Goal: Ask a question

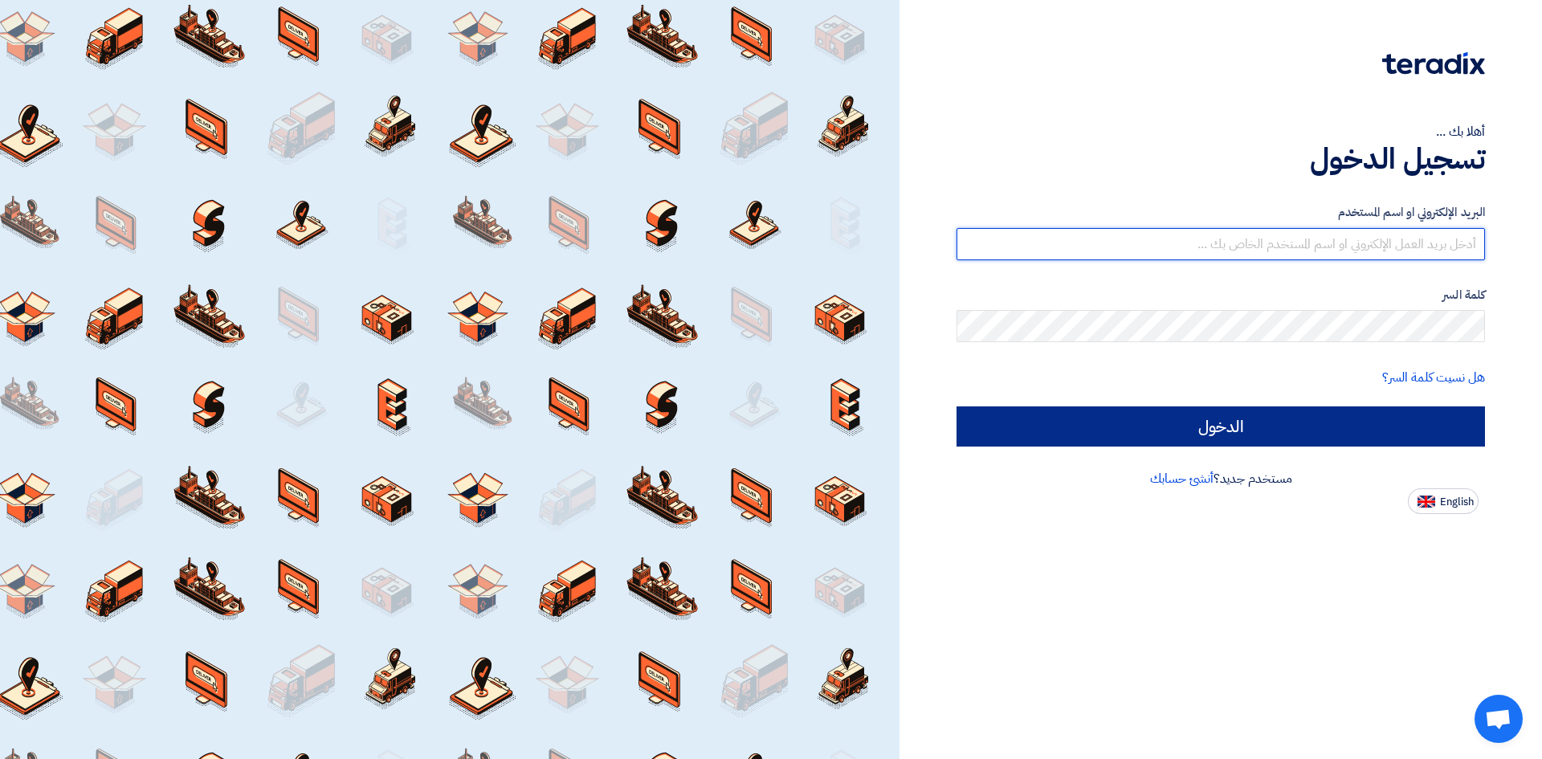
type input "[EMAIL_ADDRESS][DOMAIN_NAME]"
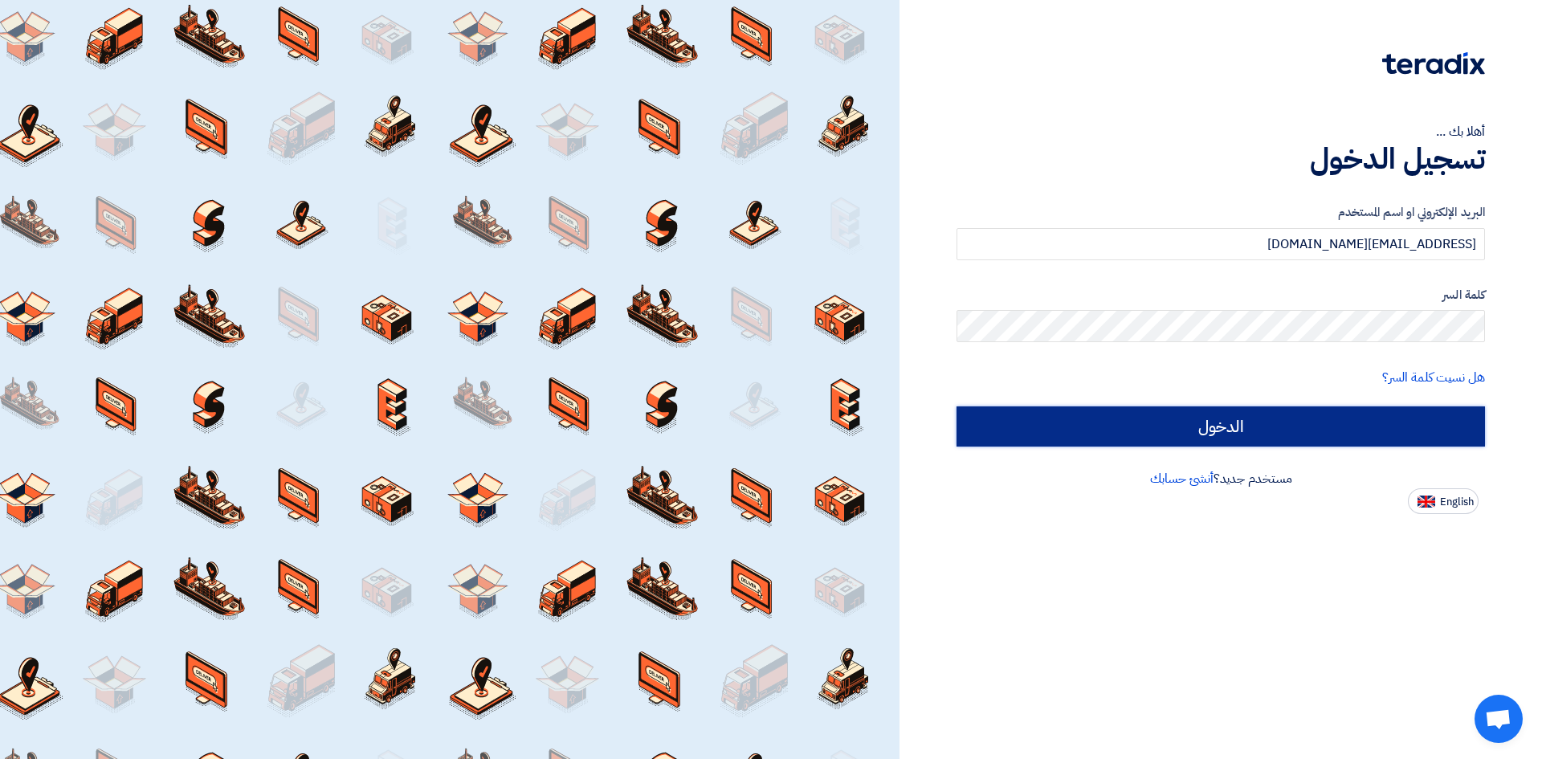
click at [1277, 415] on input "الدخول" at bounding box center [1221, 427] width 529 height 40
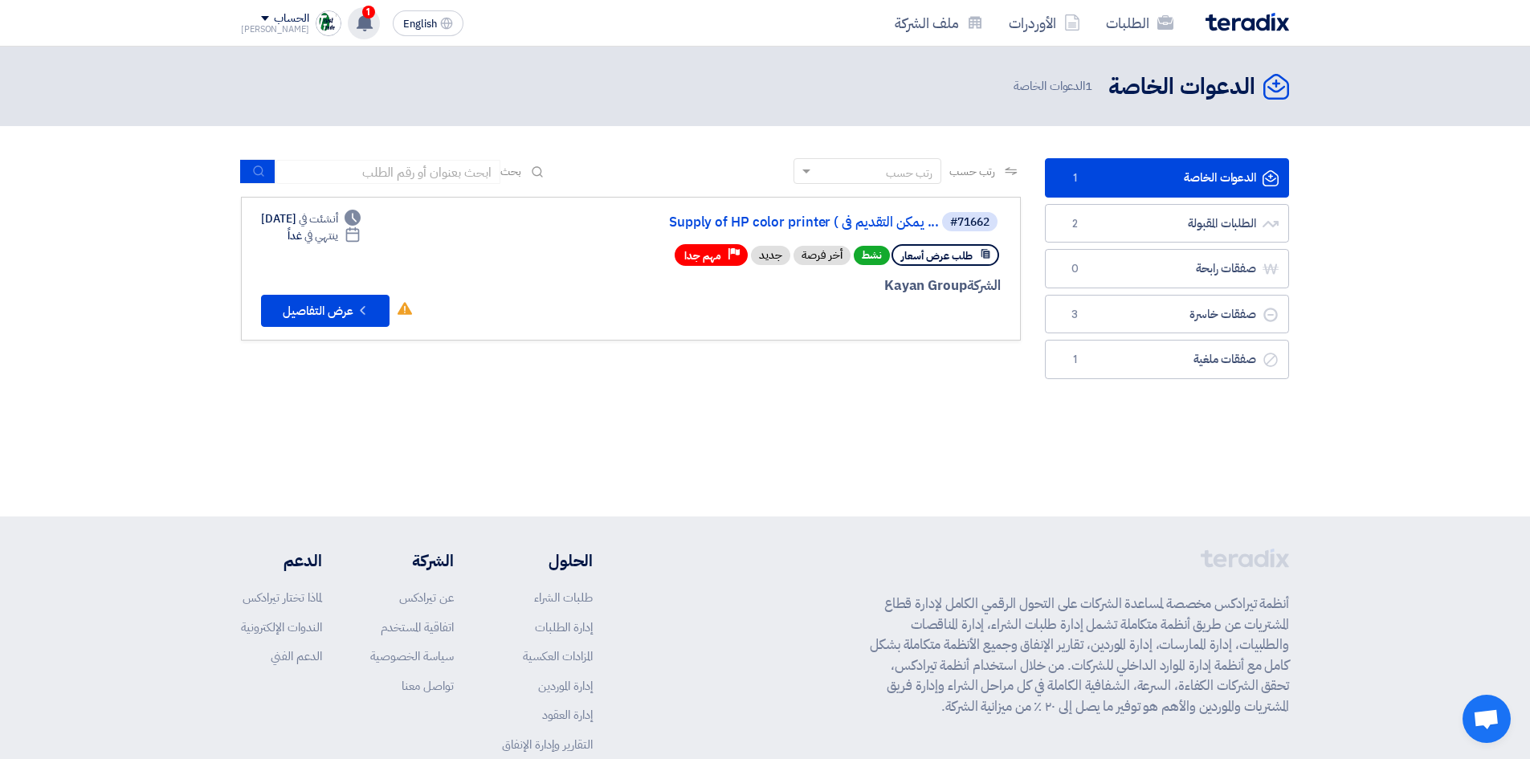
click at [356, 25] on icon at bounding box center [365, 23] width 18 height 18
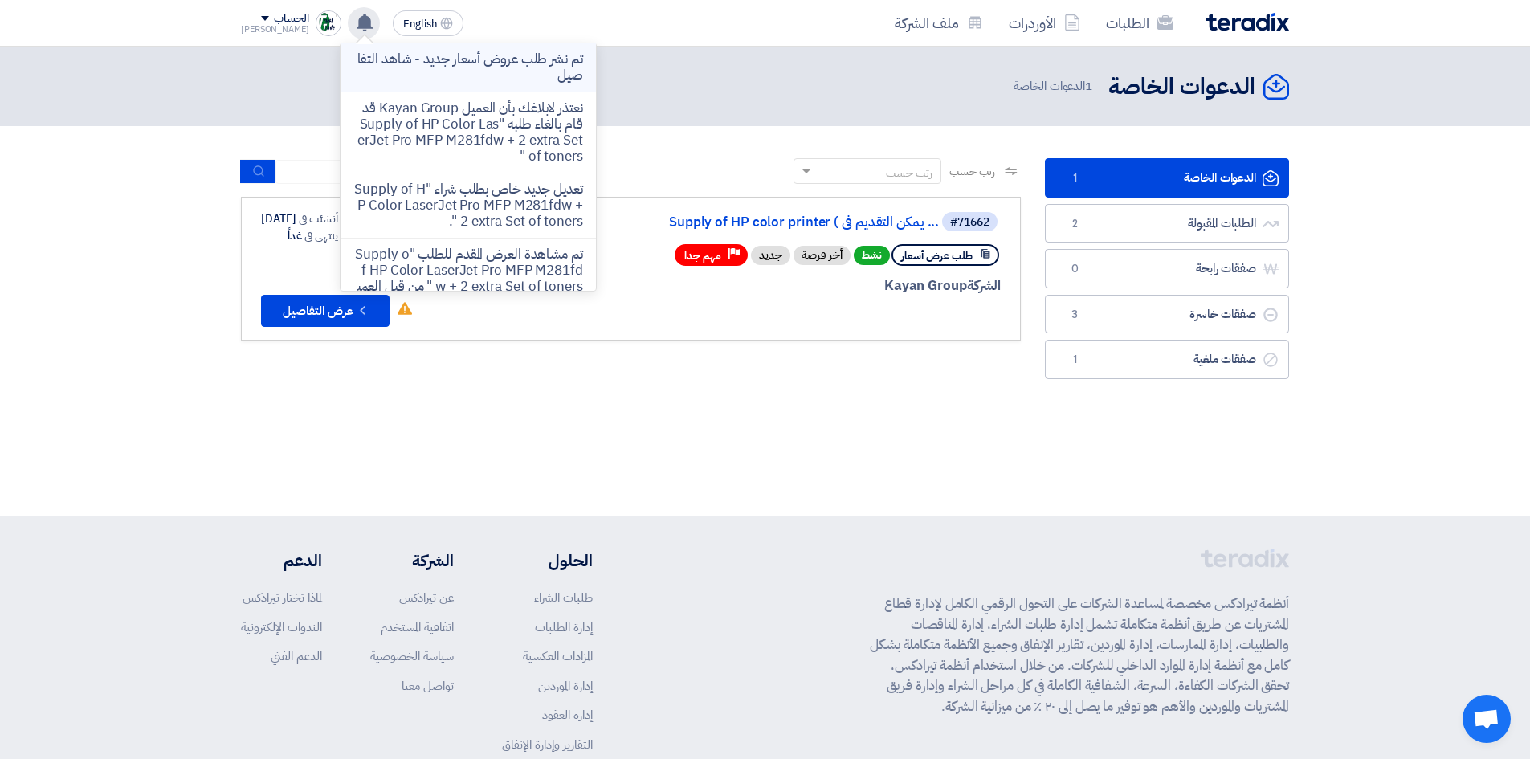
click at [415, 73] on p "تم نشر طلب عروض أسعار جديد - شاهد التفاصيل" at bounding box center [468, 67] width 230 height 32
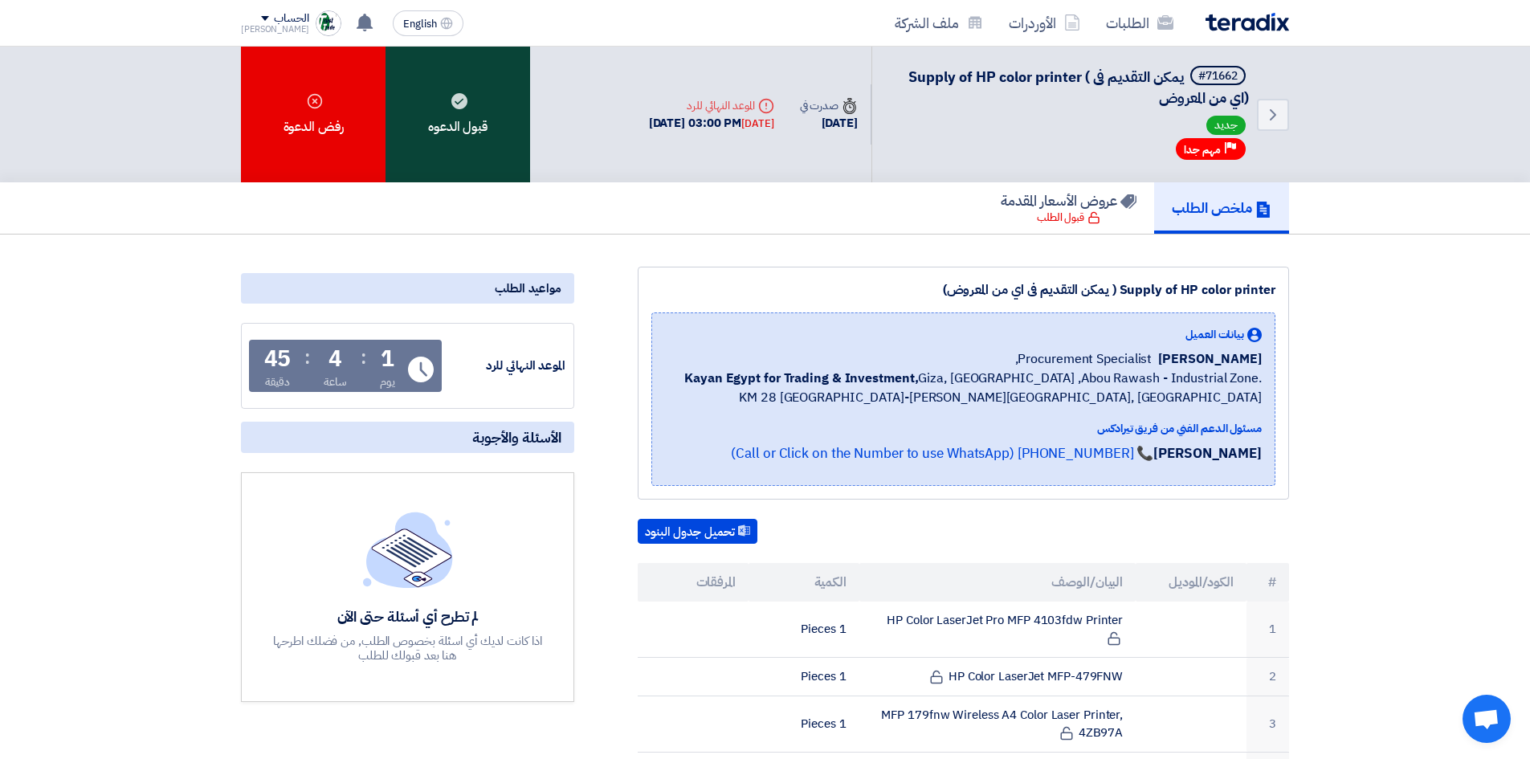
click at [451, 121] on div "قبول الدعوه" at bounding box center [458, 115] width 145 height 136
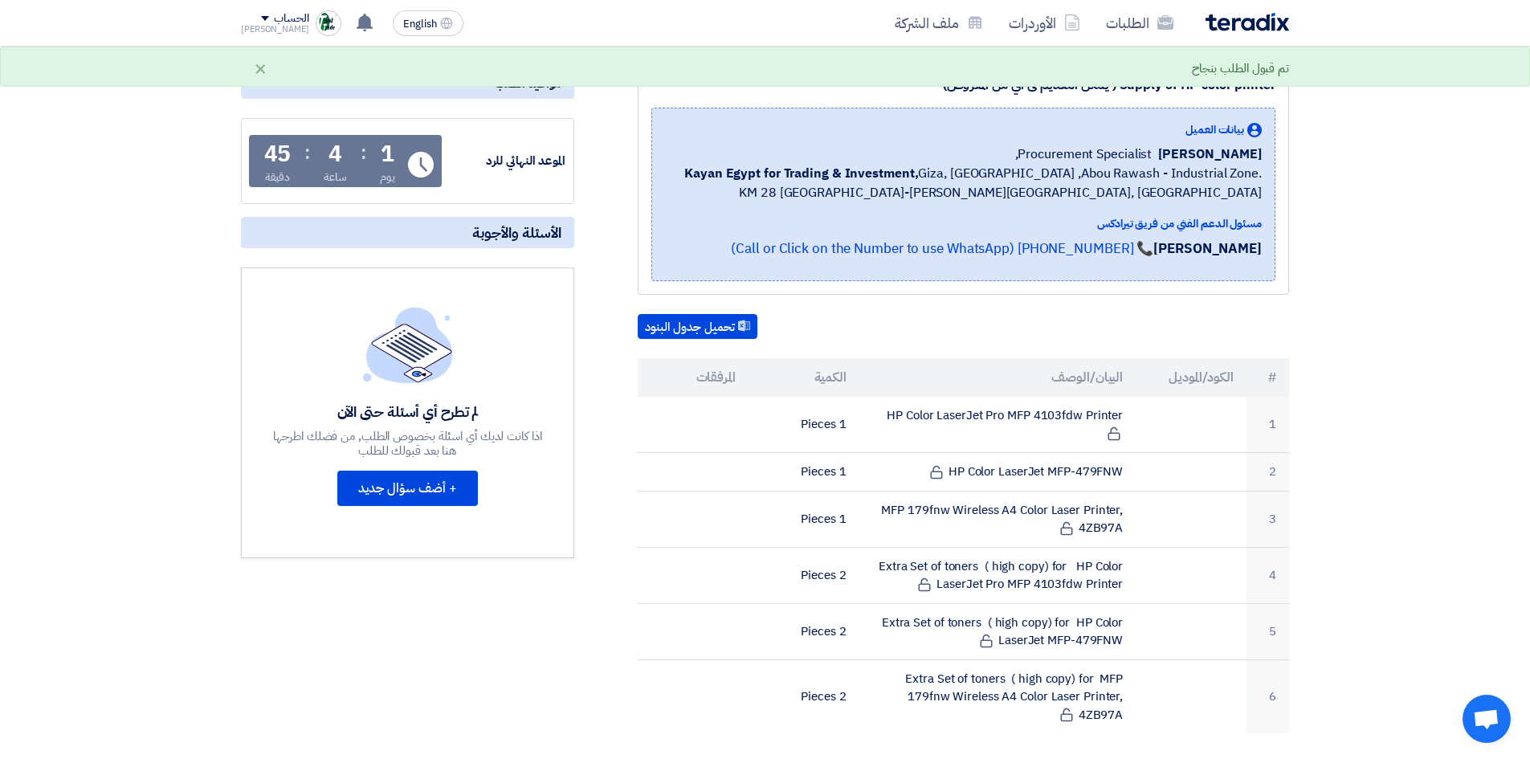
scroll to position [241, 0]
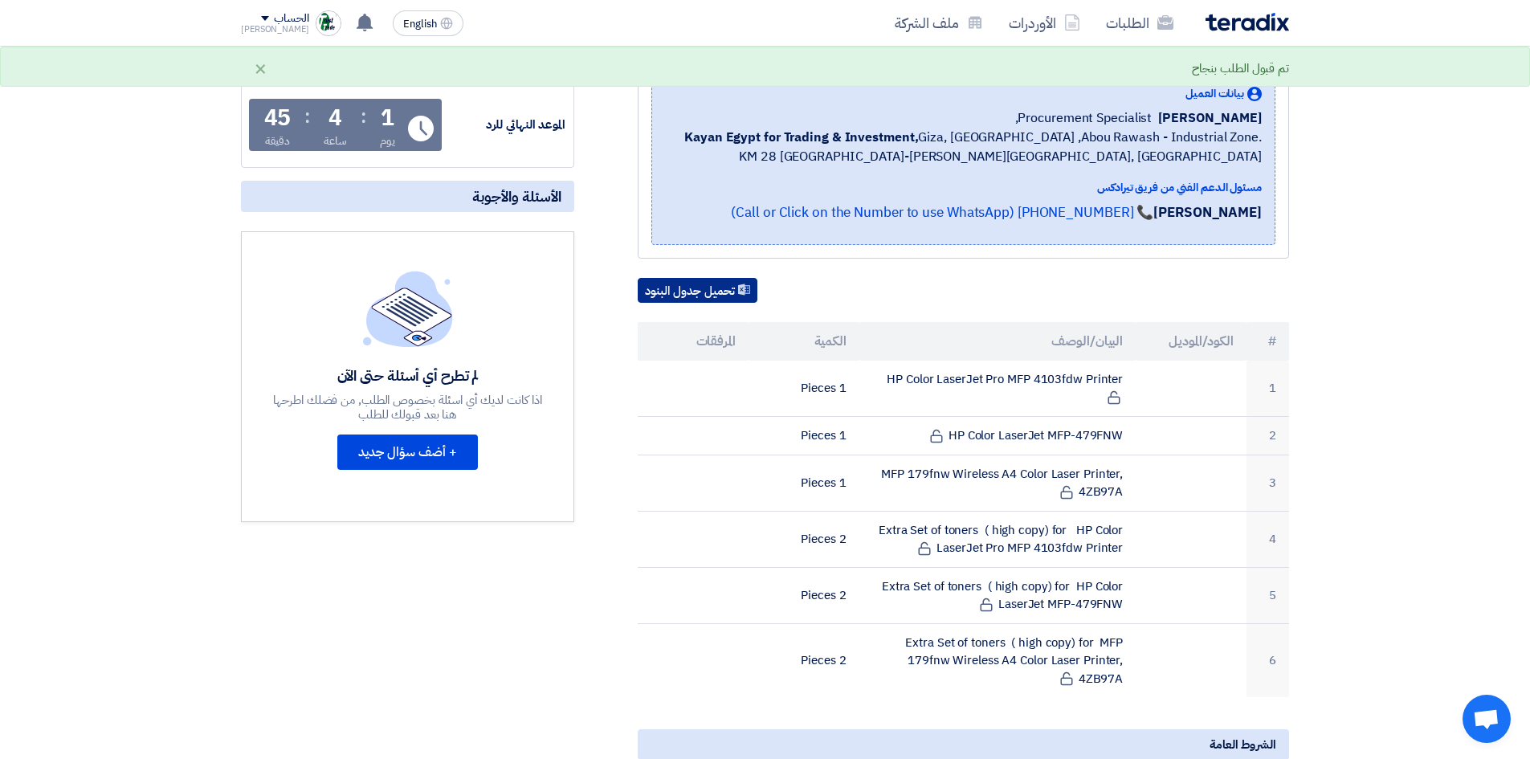
click at [723, 284] on button "تحميل جدول البنود" at bounding box center [698, 291] width 120 height 26
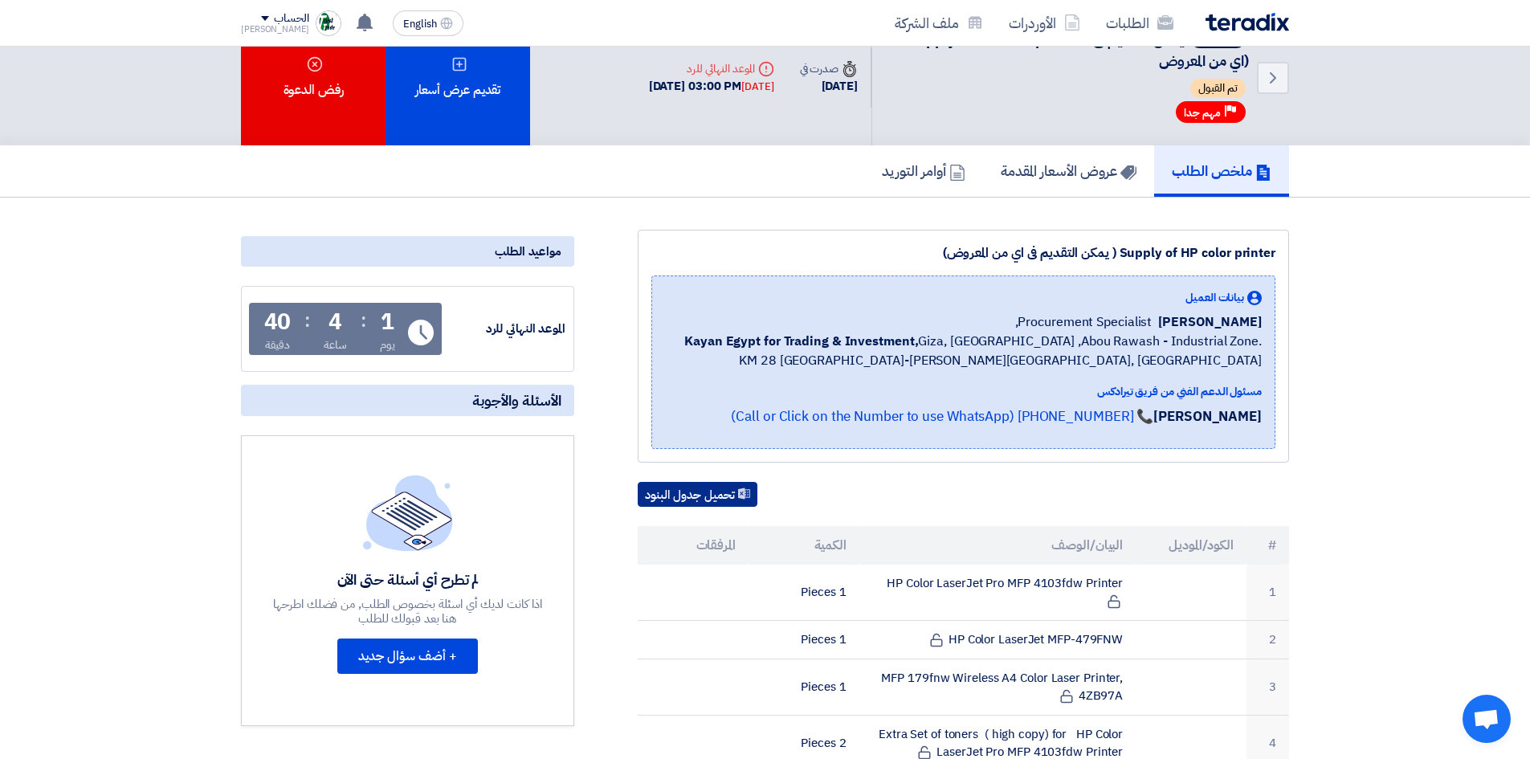
scroll to position [0, 0]
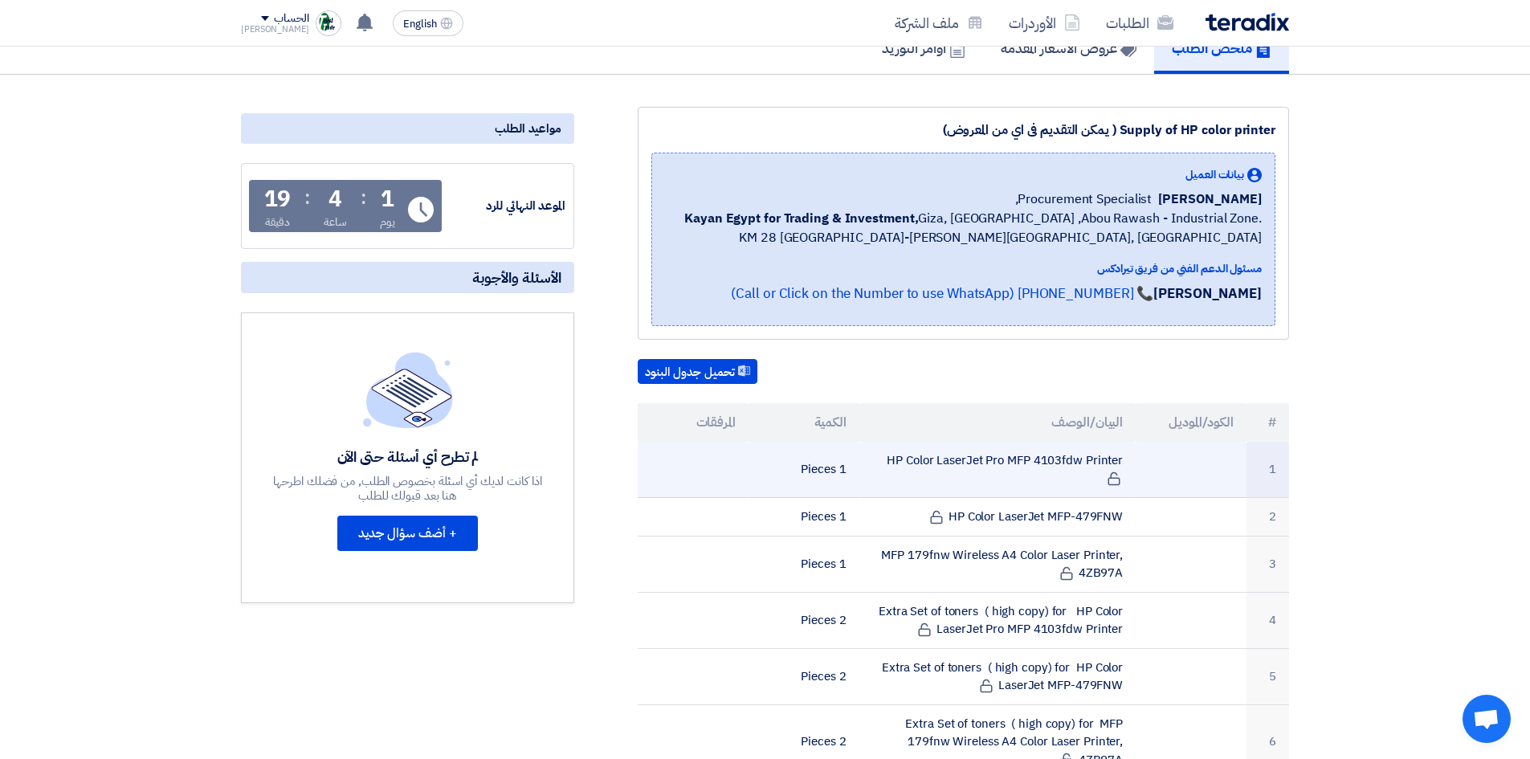
scroll to position [161, 0]
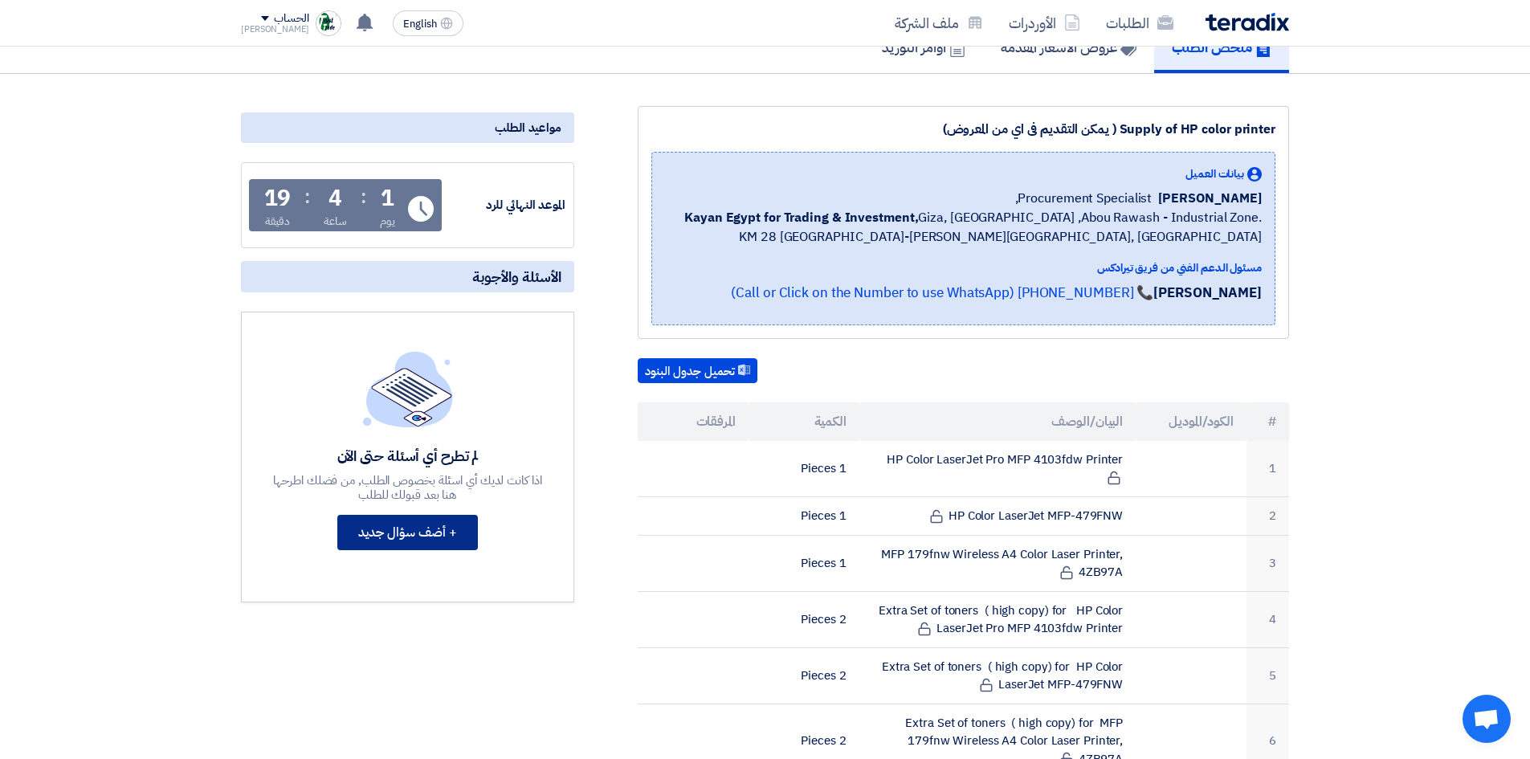
click at [400, 529] on button "+ أضف سؤال جديد" at bounding box center [407, 532] width 141 height 35
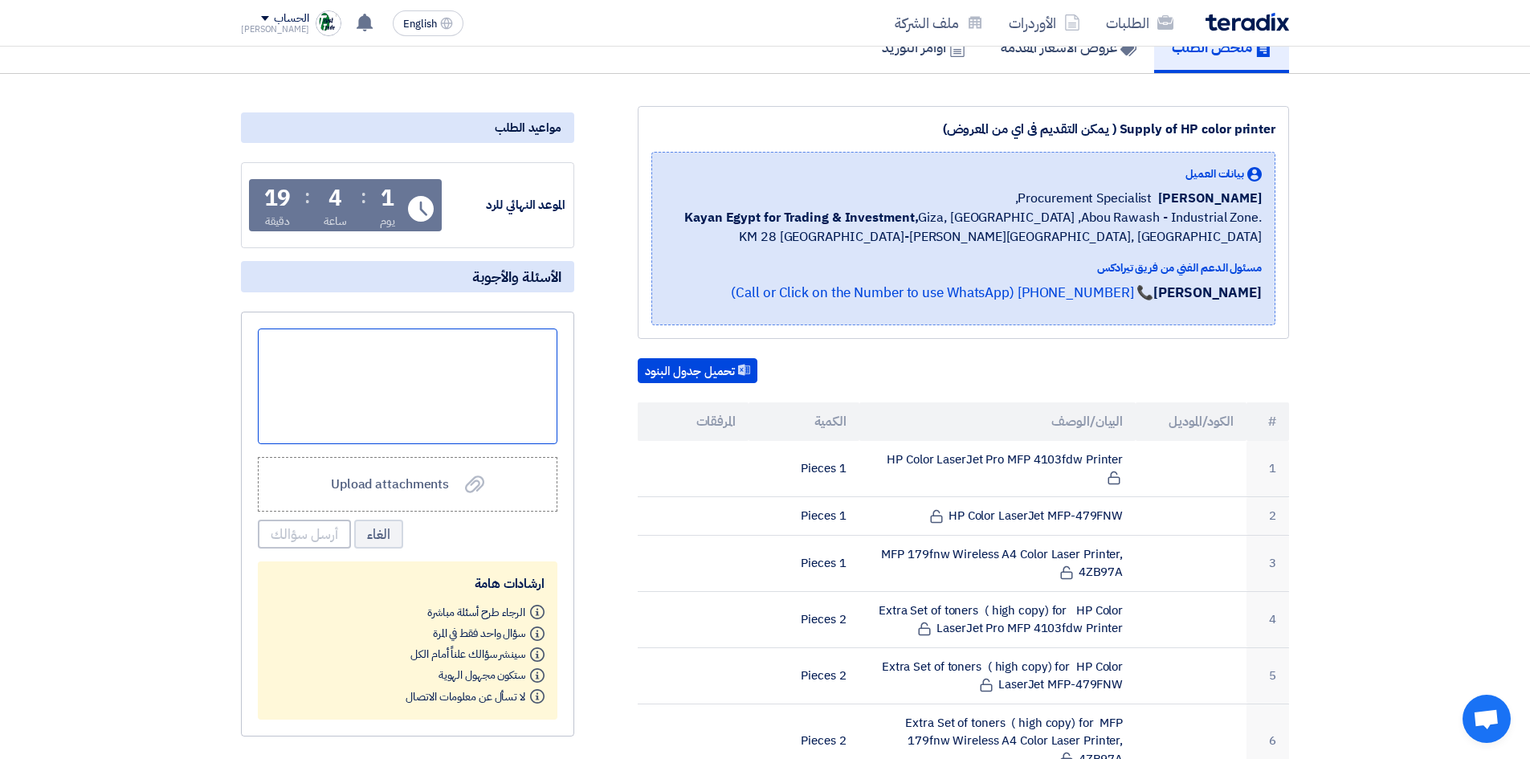
click at [415, 353] on div at bounding box center [408, 387] width 300 height 116
click at [353, 360] on div at bounding box center [408, 387] width 300 height 116
paste div
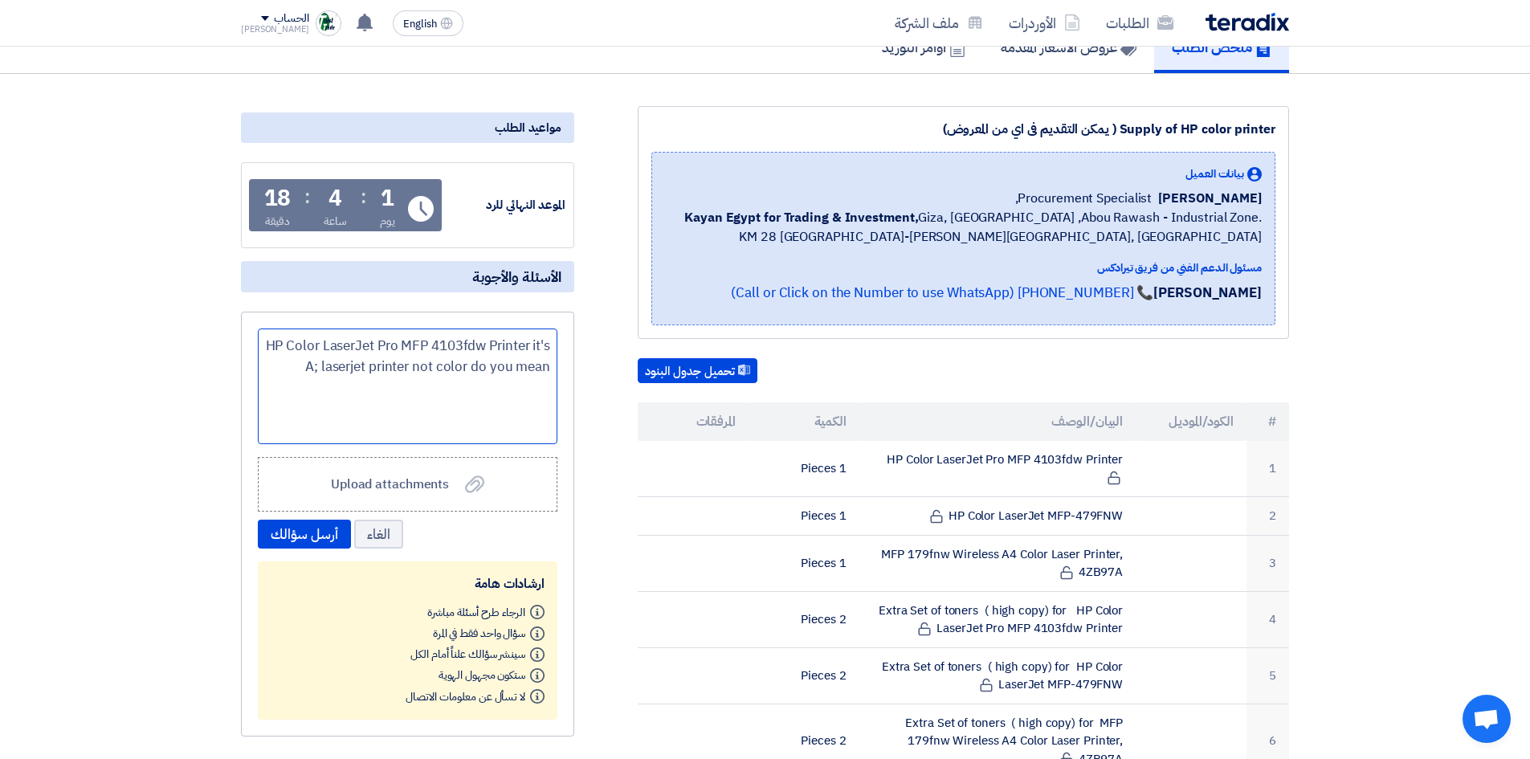
click at [470, 345] on div "HP Color LaserJet Pro MFP 4103fdw Printer it's A; laserjet printer not color do…" at bounding box center [408, 387] width 300 height 116
click at [469, 345] on div "HP Color LaserJet Pro MFP 4103fdw Printer it's A; laserjet printer not color do…" at bounding box center [408, 387] width 300 height 116
copy div "4103fdw"
click at [551, 373] on div "HP Color LaserJet Pro MFP 4103fdw Printer it's A; laserjet printer not color do…" at bounding box center [408, 387] width 300 height 116
click at [550, 391] on div "HP Color LaserJet Pro MFP 4103fdw Printer it's A; laserjet printer not color do…" at bounding box center [408, 387] width 300 height 116
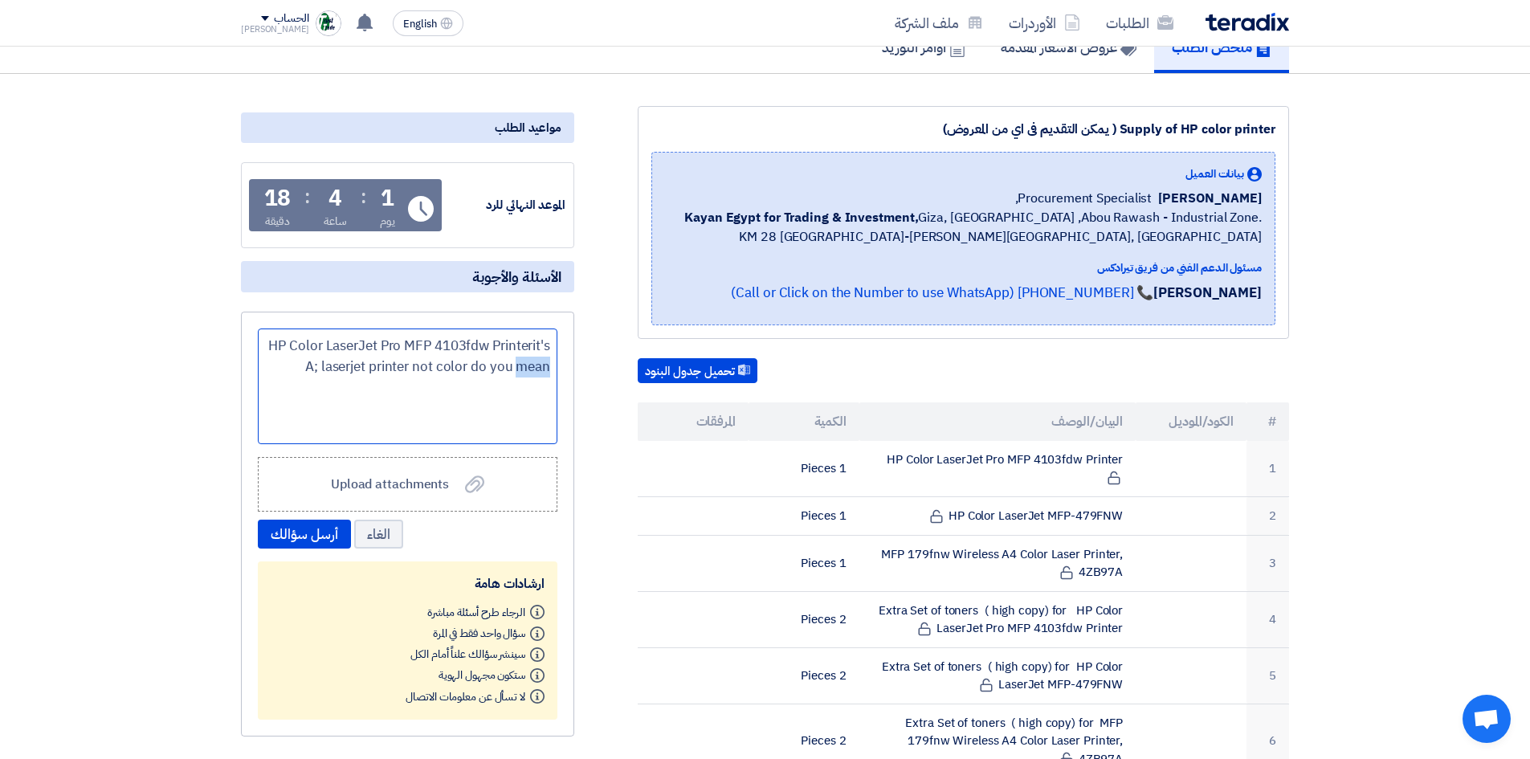
click at [548, 389] on div "HP Color LaserJet Pro MFP 4103fdw Printer it's A; laserjet printer not color do…" at bounding box center [408, 387] width 300 height 116
click at [545, 388] on div "HP Color LaserJet Pro MFP 4103fdw Printer it's A; laserjet printer not color do…" at bounding box center [408, 387] width 300 height 116
click at [506, 386] on span "4103fdw" at bounding box center [504, 387] width 92 height 20
click at [545, 390] on span "4303fdw" at bounding box center [504, 387] width 92 height 20
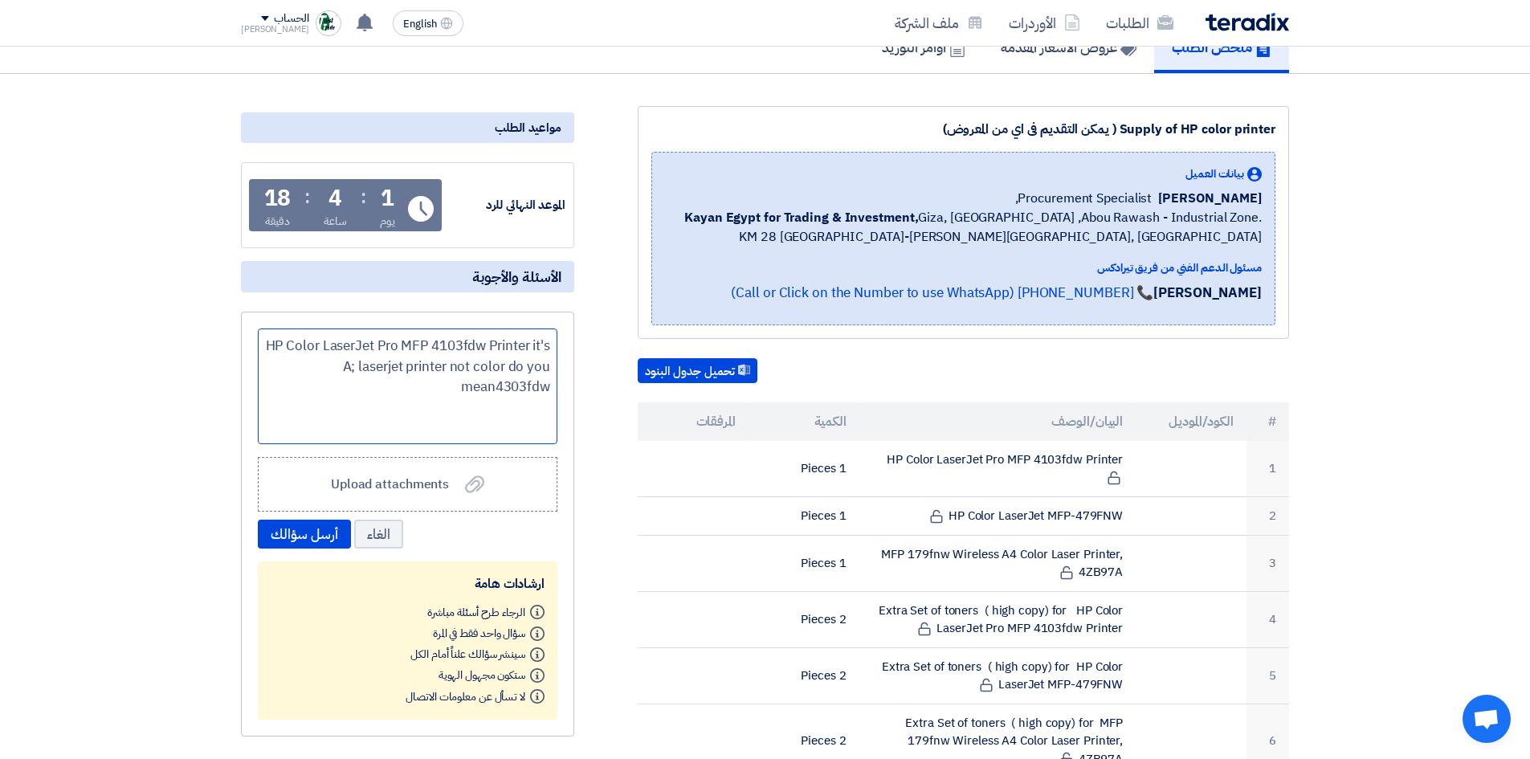
click at [552, 392] on div "HP Color LaserJet Pro MFP 4103fdw Printer it's A; laserjet printer not color do…" at bounding box center [408, 387] width 300 height 116
click at [325, 523] on button "أرسل سؤالك" at bounding box center [304, 534] width 93 height 29
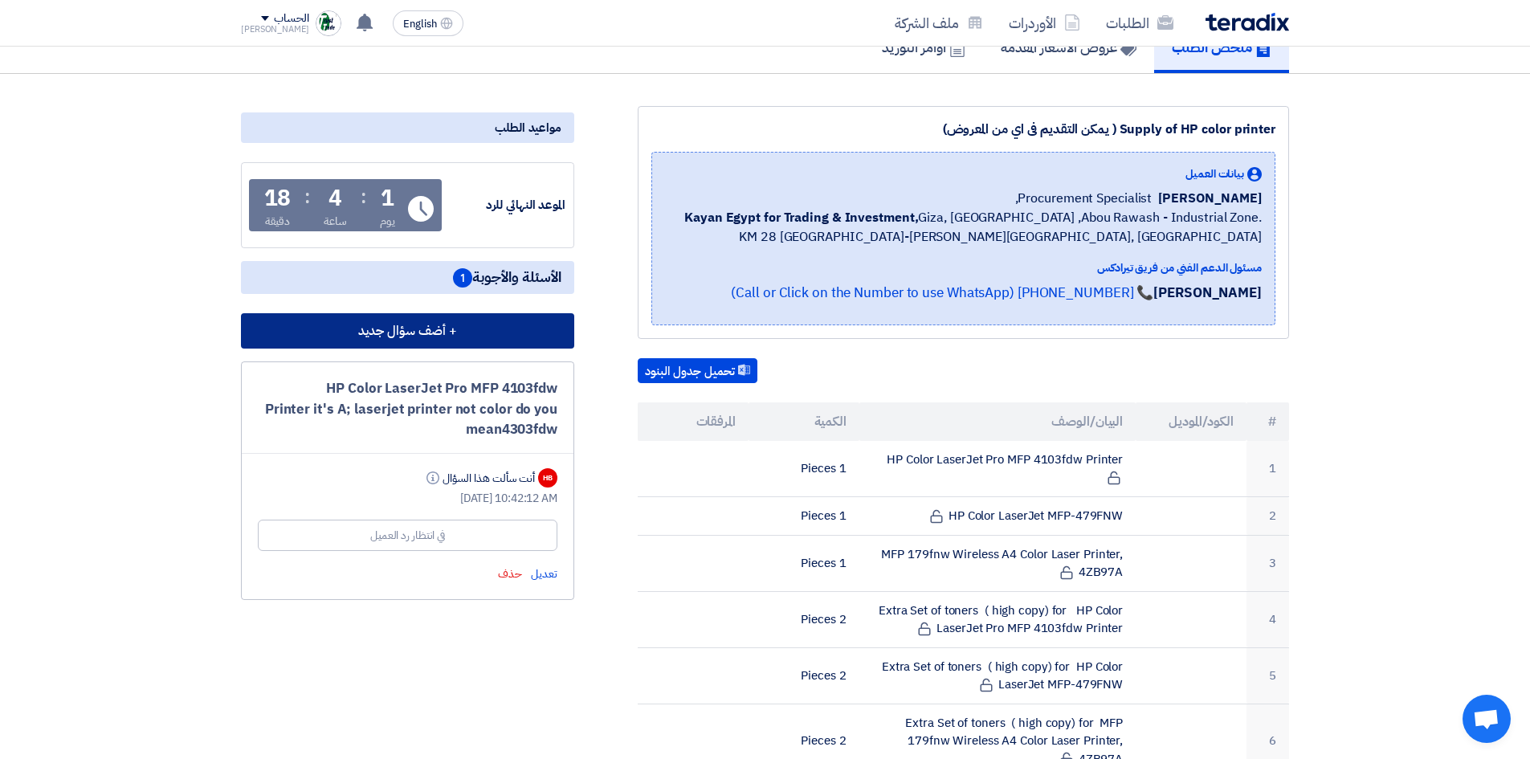
click at [427, 333] on button "+ أضف سؤال جديد" at bounding box center [407, 330] width 333 height 35
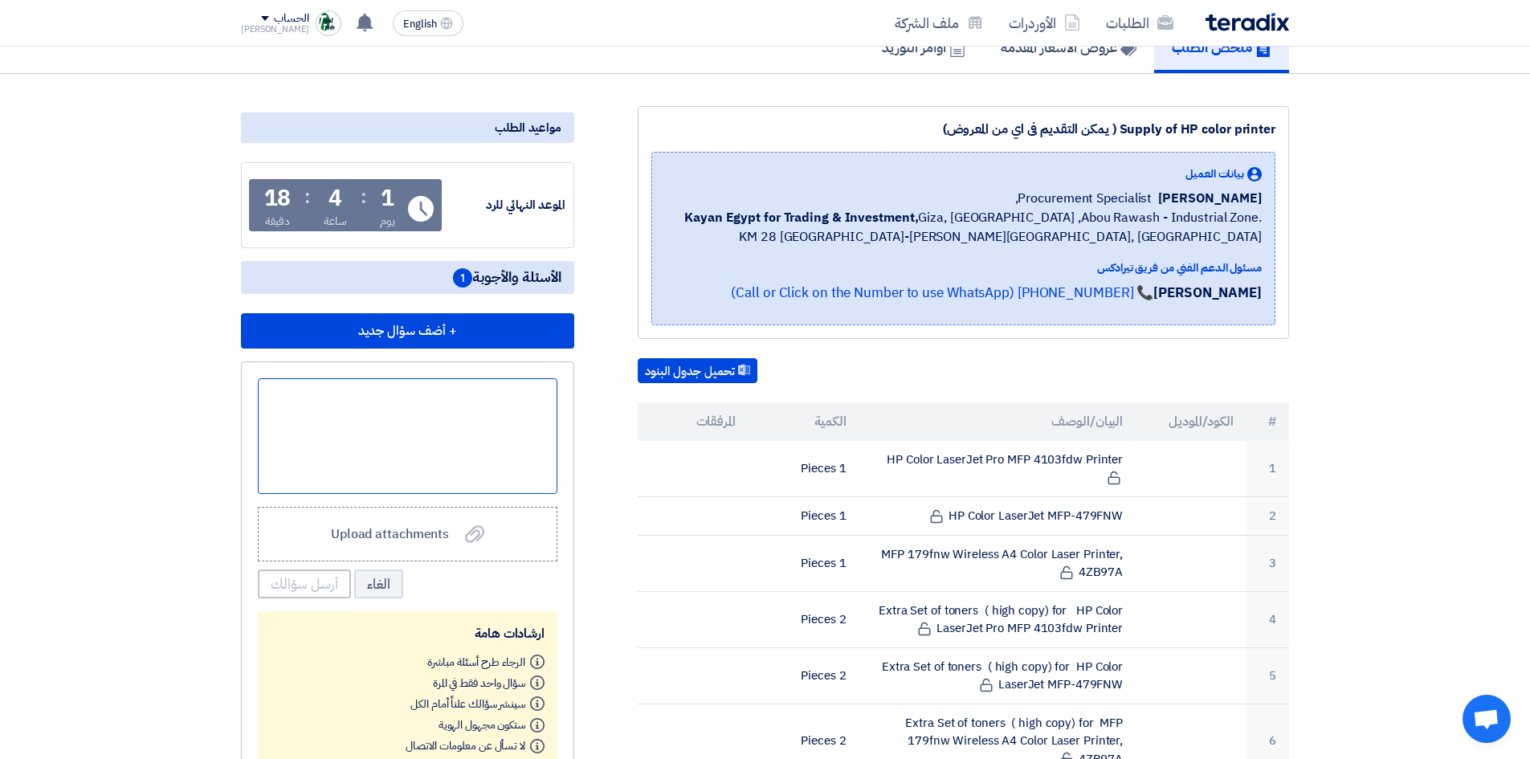
click at [437, 395] on div at bounding box center [408, 436] width 300 height 116
paste div
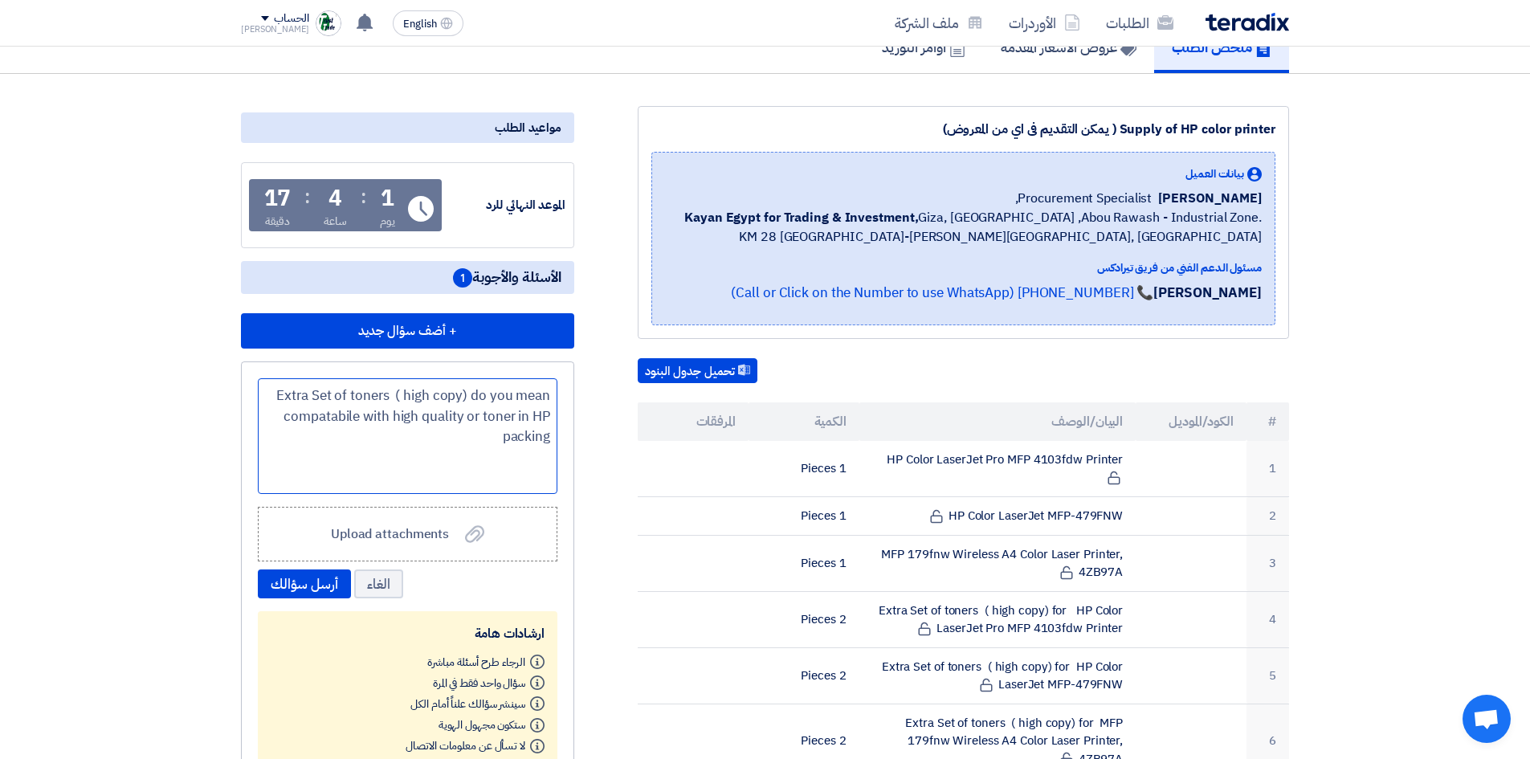
click at [521, 439] on div "Extra Set of toners ( high copy) do you mean compatabile with high quality or t…" at bounding box center [408, 436] width 300 height 116
copy div "Extra Set of toners ( high copy) do you mean compatabile with high quality or t…"
click at [529, 432] on div "Extra Set of toners ( high copy) do you mean compatabile with high quality or t…" at bounding box center [408, 436] width 300 height 116
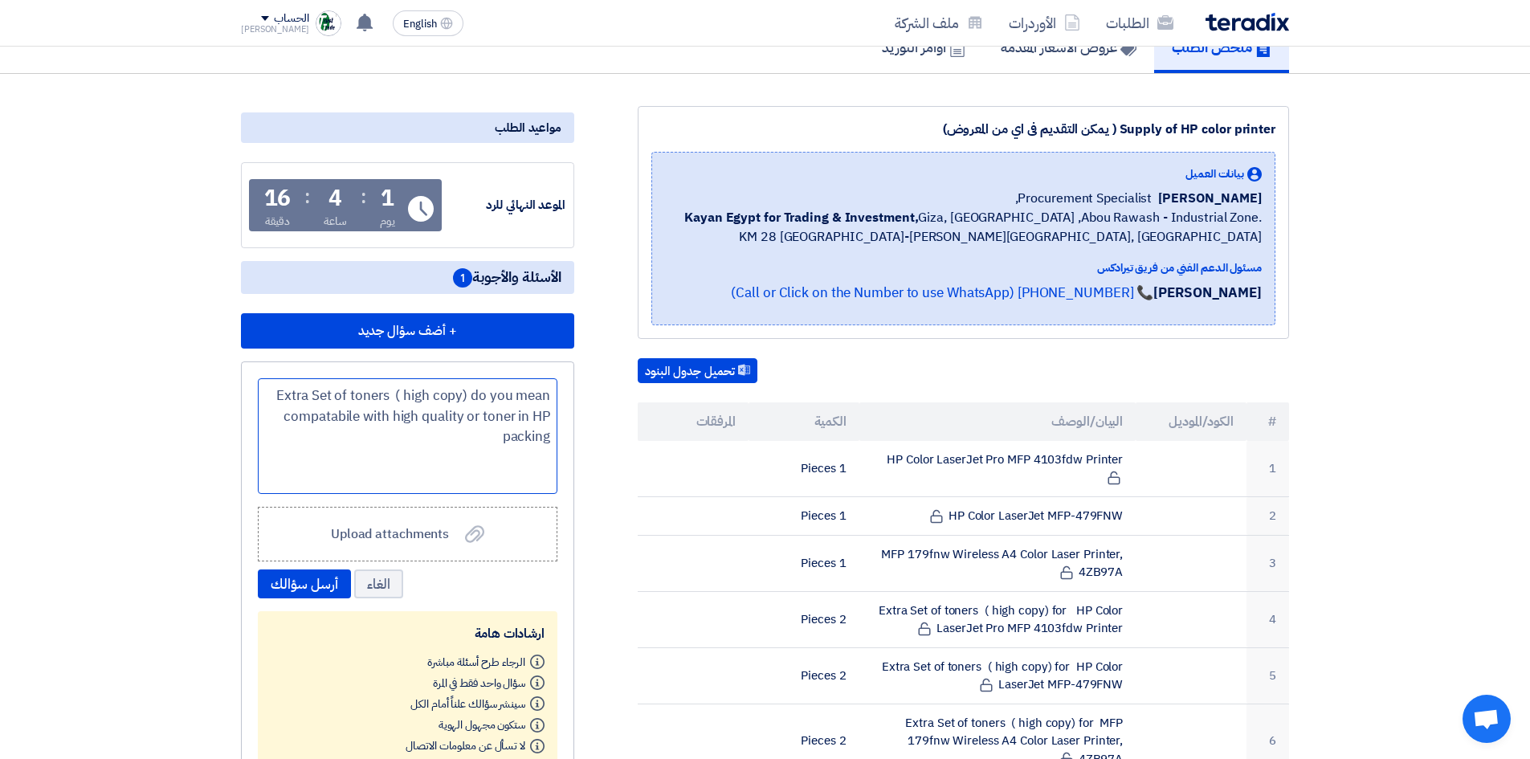
click at [529, 432] on div "Extra Set of toners ( high copy) do you mean compatabile with high quality or t…" at bounding box center [408, 436] width 300 height 116
click at [431, 422] on div "Extra Set of toners (high copy) do you mean compatible with high quality or com…" at bounding box center [408, 436] width 300 height 116
click at [427, 422] on div "Extra Set of toners (high copy) do you mean compatible with high quality or com…" at bounding box center [408, 436] width 300 height 116
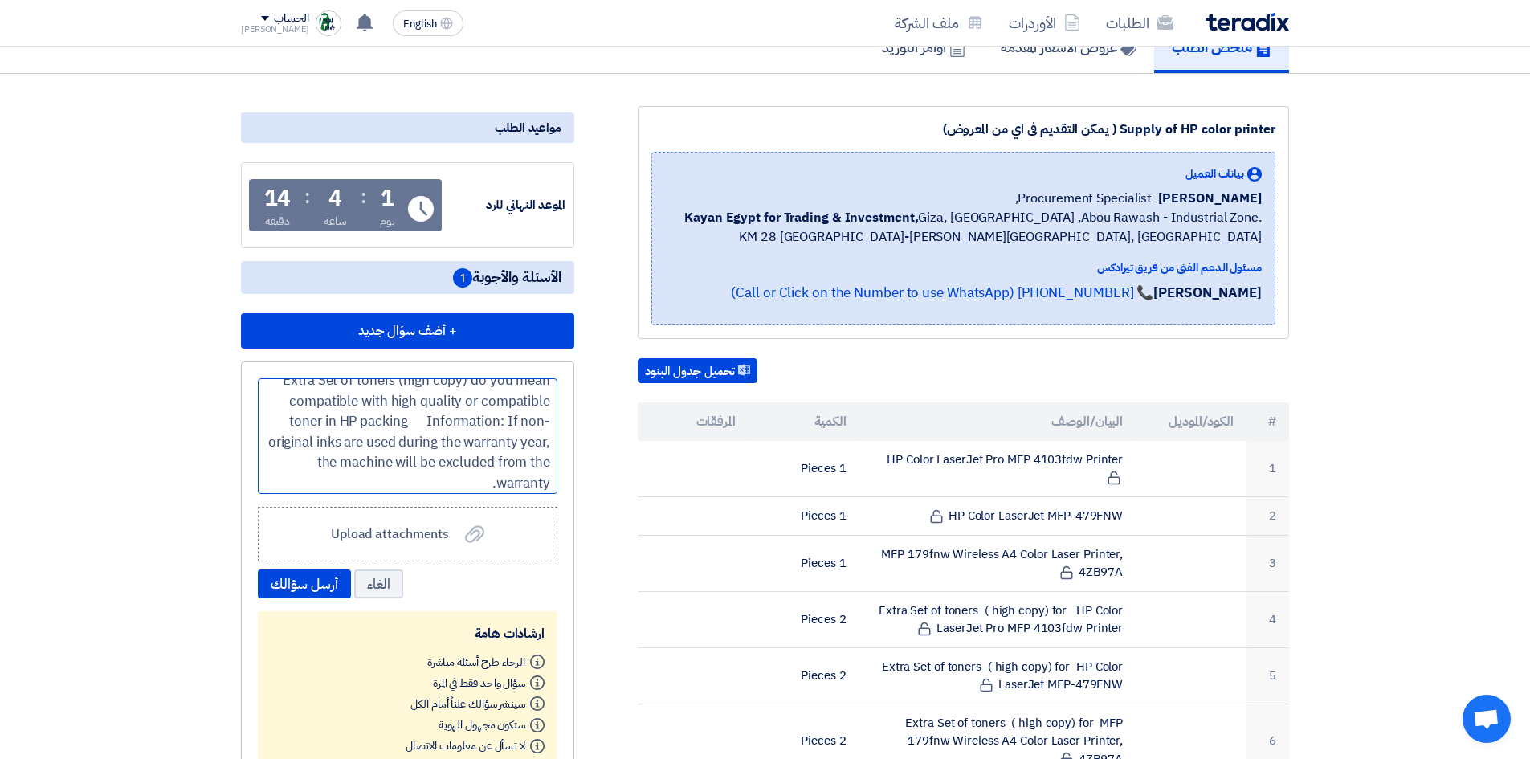
click at [451, 420] on div "Extra Set of toners (high copy) do you mean compatible with high quality or com…" at bounding box center [408, 436] width 300 height 116
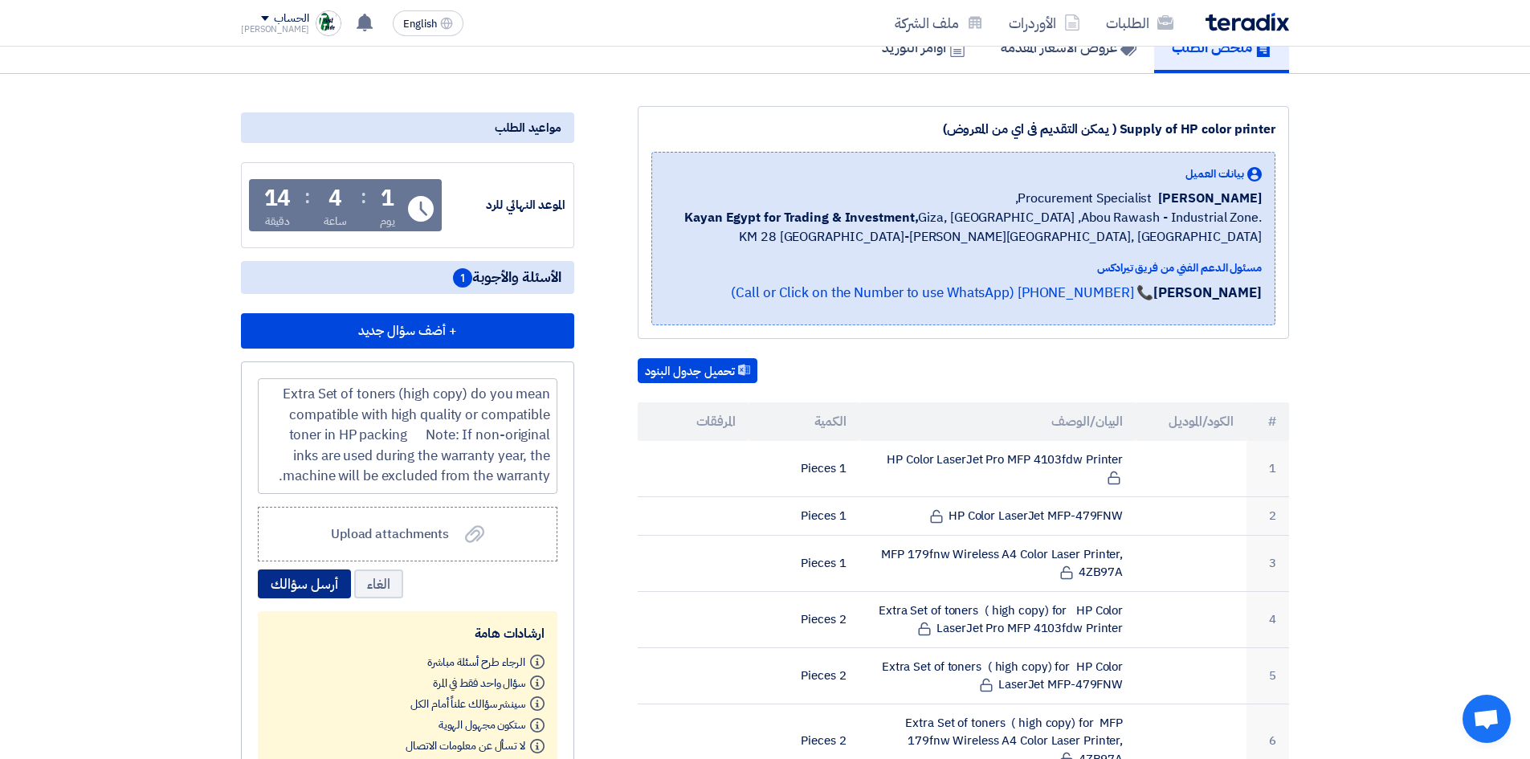
click at [324, 582] on button "أرسل سؤالك" at bounding box center [304, 584] width 93 height 29
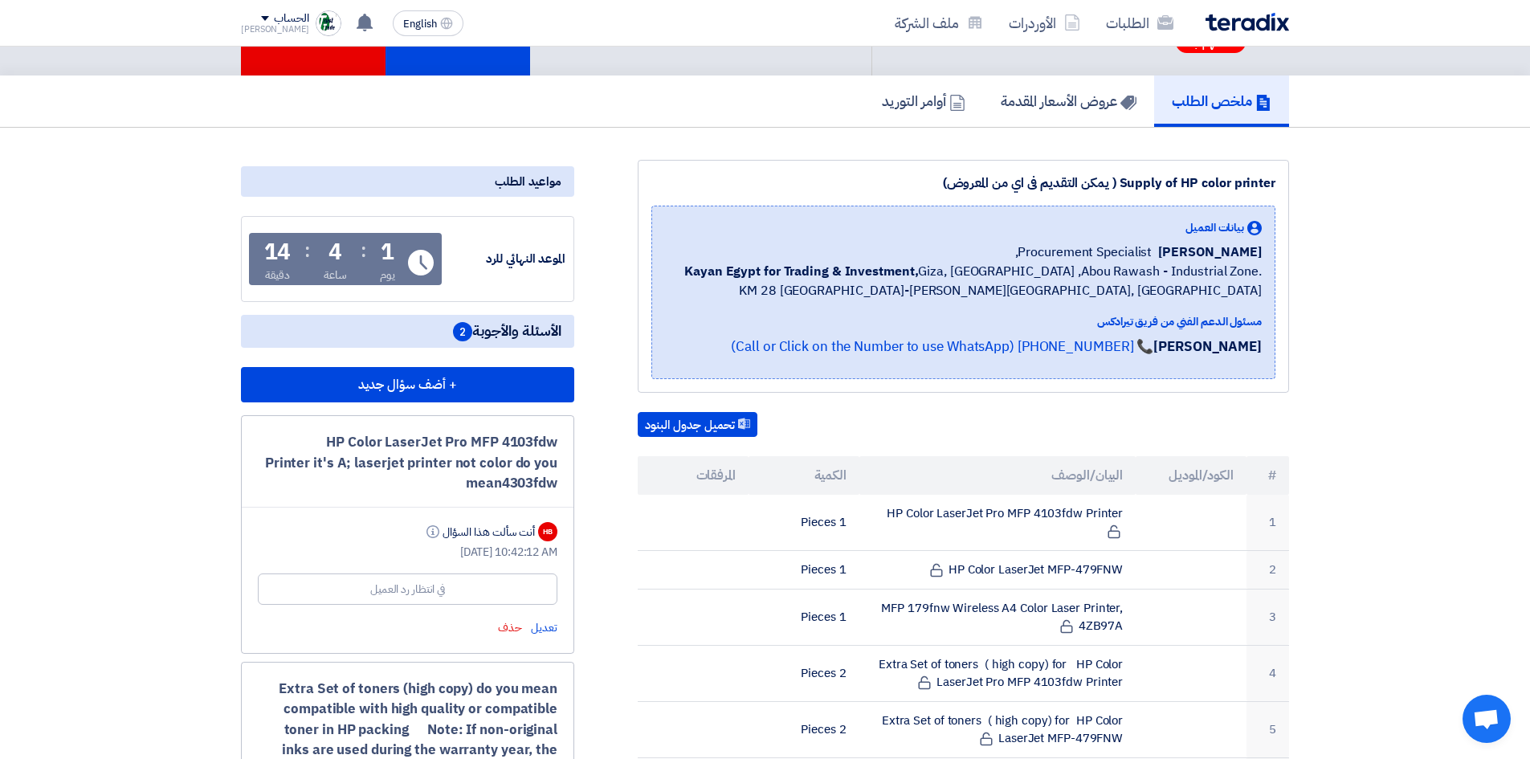
scroll to position [80, 0]
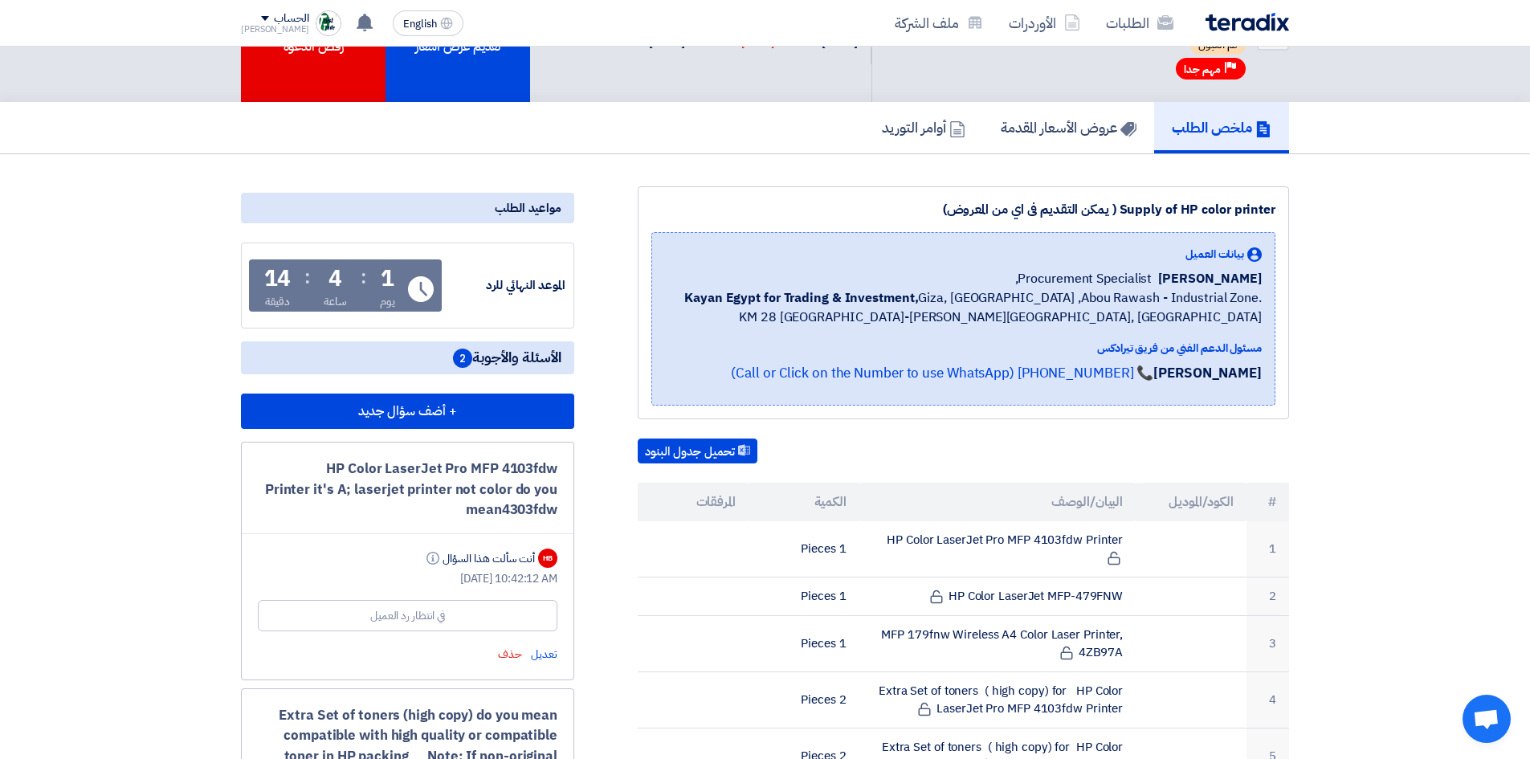
click at [491, 357] on span "الأسئلة والأجوبة 2" at bounding box center [507, 358] width 108 height 20
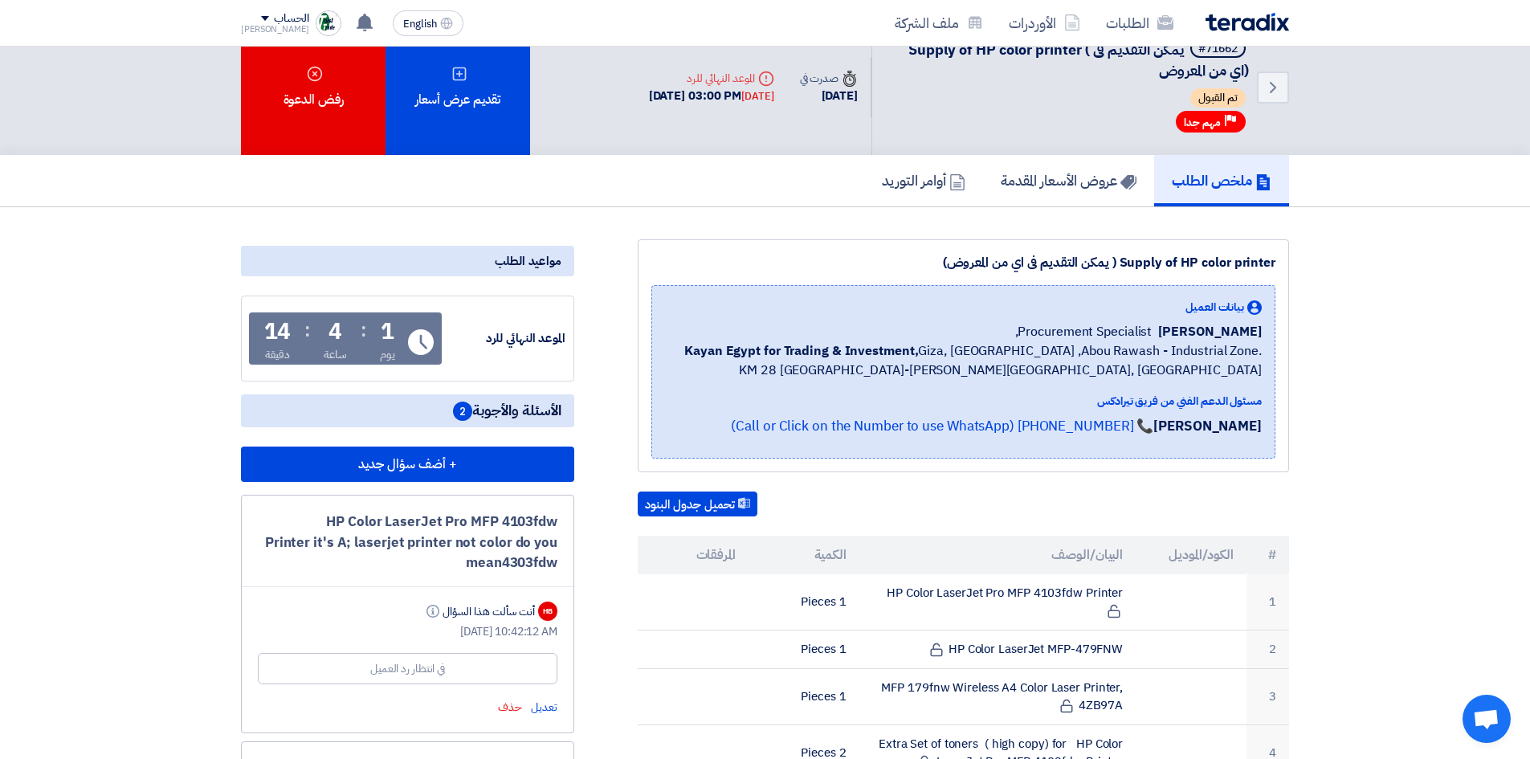
scroll to position [0, 0]
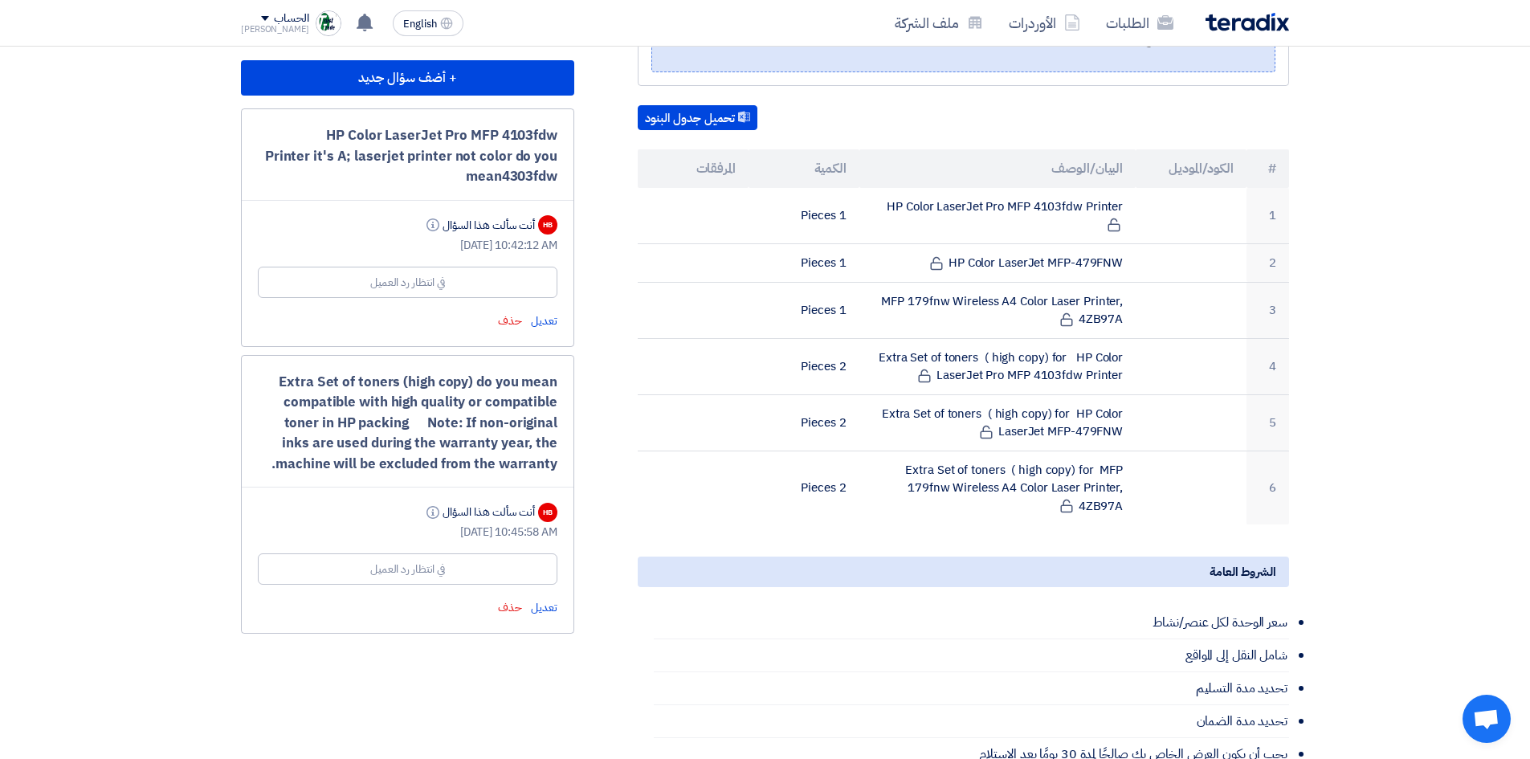
scroll to position [482, 0]
